Goal: Task Accomplishment & Management: Manage account settings

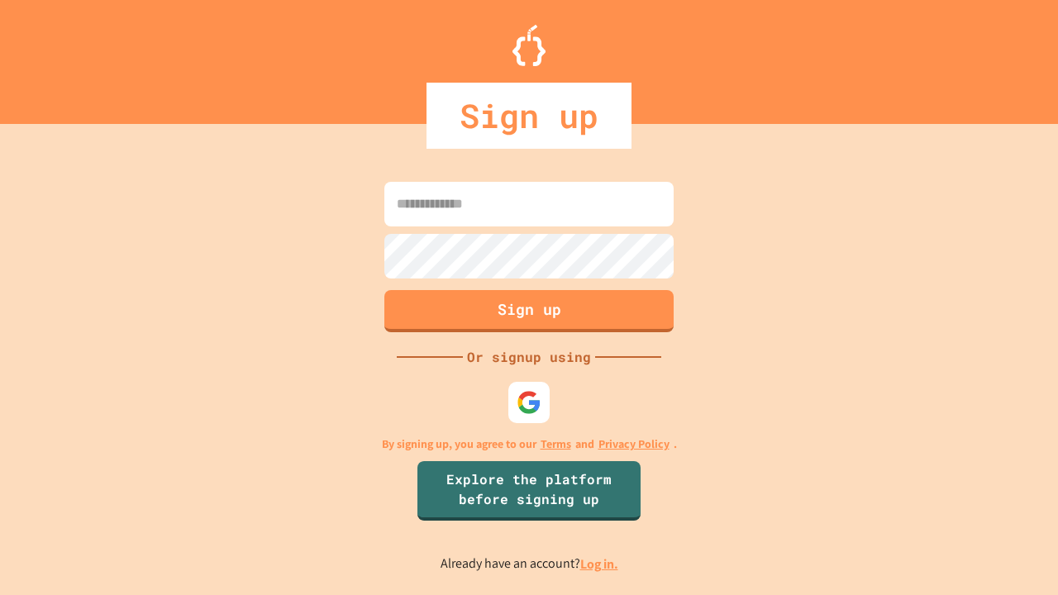
click at [600, 564] on link "Log in." at bounding box center [599, 564] width 38 height 17
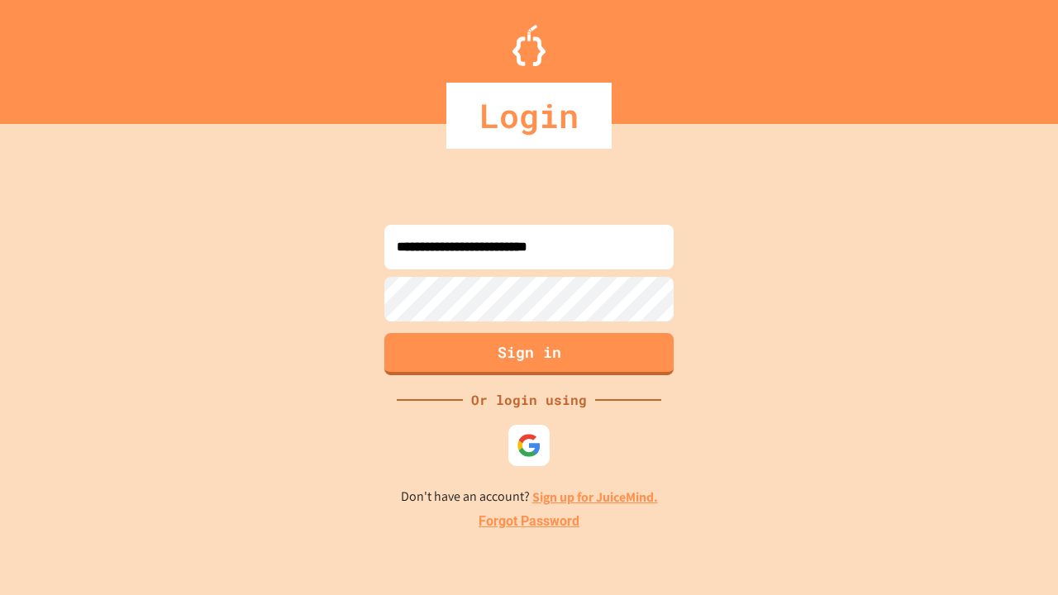
type input "**********"
